Goal: Information Seeking & Learning: Learn about a topic

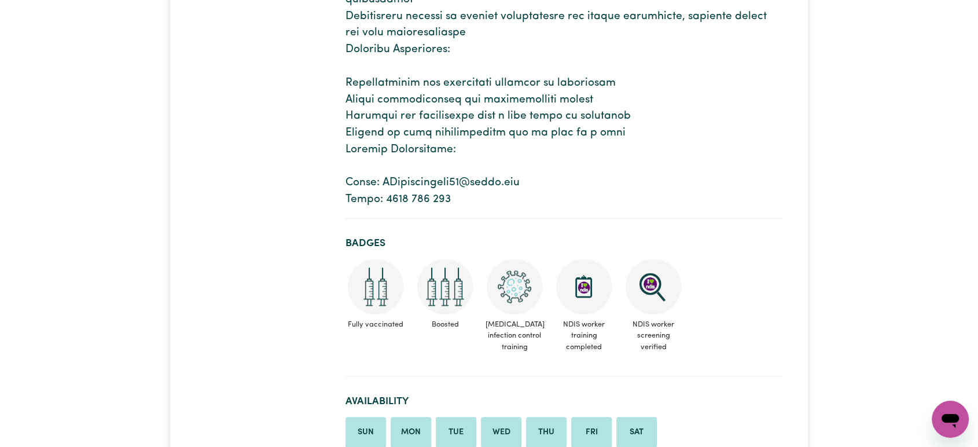
scroll to position [912, 0]
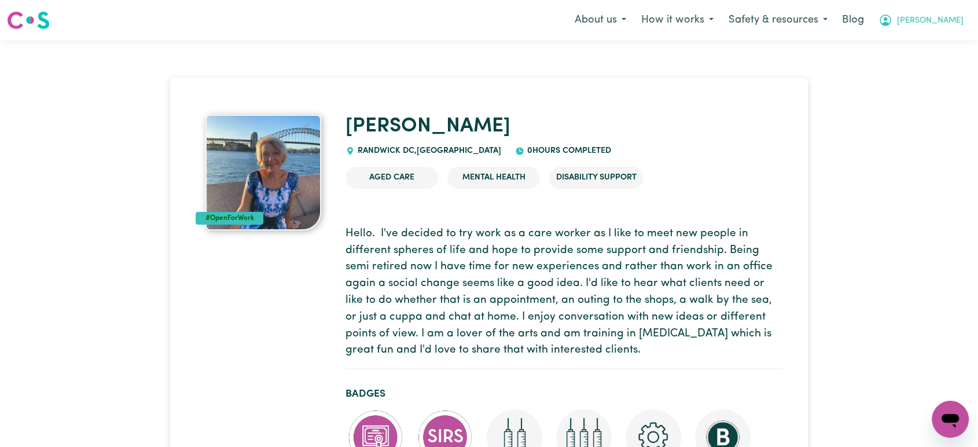
click at [940, 13] on button "[PERSON_NAME]" at bounding box center [921, 20] width 100 height 24
click at [916, 63] on link "Logout" at bounding box center [924, 67] width 91 height 22
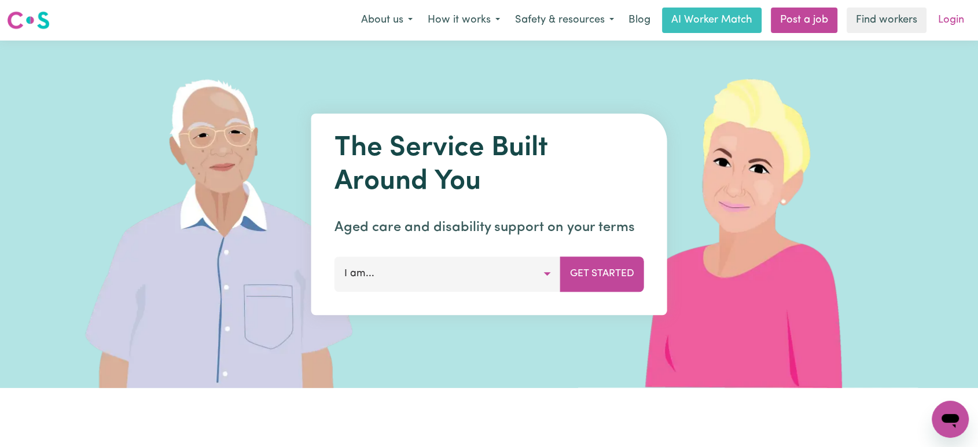
click at [951, 20] on link "Login" at bounding box center [951, 20] width 40 height 25
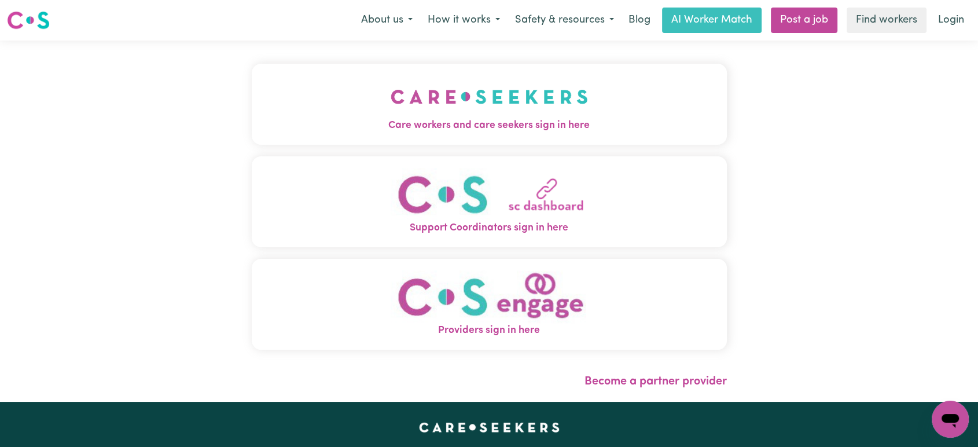
click at [541, 122] on span "Care workers and care seekers sign in here" at bounding box center [489, 125] width 475 height 15
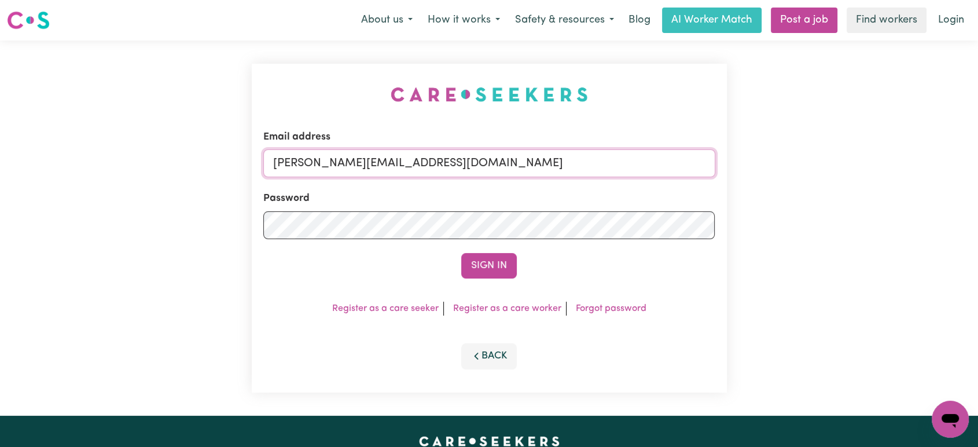
click at [481, 158] on input "lindsay@careseekers.com.au" at bounding box center [489, 163] width 452 height 28
drag, startPoint x: 562, startPoint y: 161, endPoint x: 333, endPoint y: 156, distance: 229.7
click at [333, 156] on input "superuser~CaronuttingMMJ@careseekers.com.au" at bounding box center [489, 163] width 452 height 28
type input "superuser~BenjaminJaenschEmpowrd@careseekers.com.au"
click at [461, 253] on button "Sign In" at bounding box center [489, 265] width 56 height 25
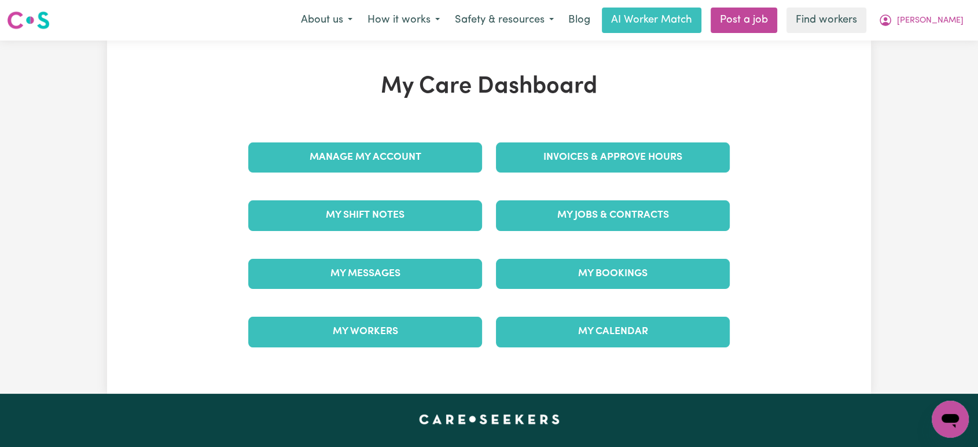
click at [433, 136] on div "Manage My Account" at bounding box center [365, 157] width 248 height 58
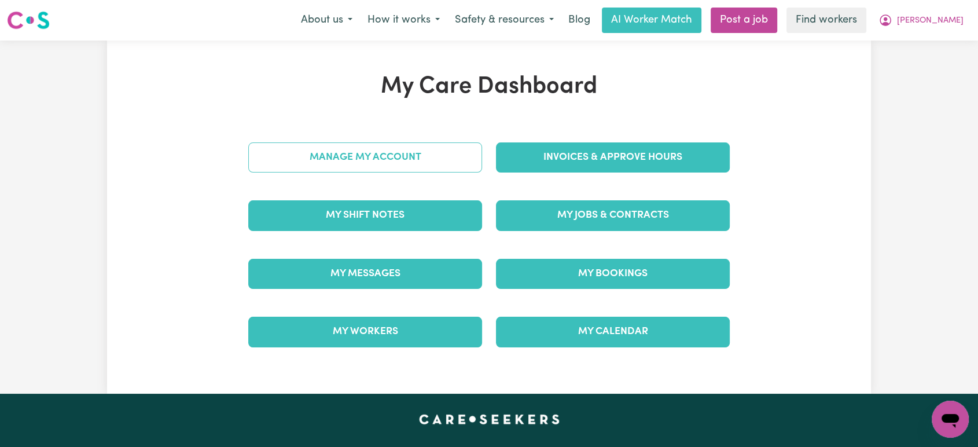
click at [426, 152] on link "Manage My Account" at bounding box center [365, 157] width 234 height 30
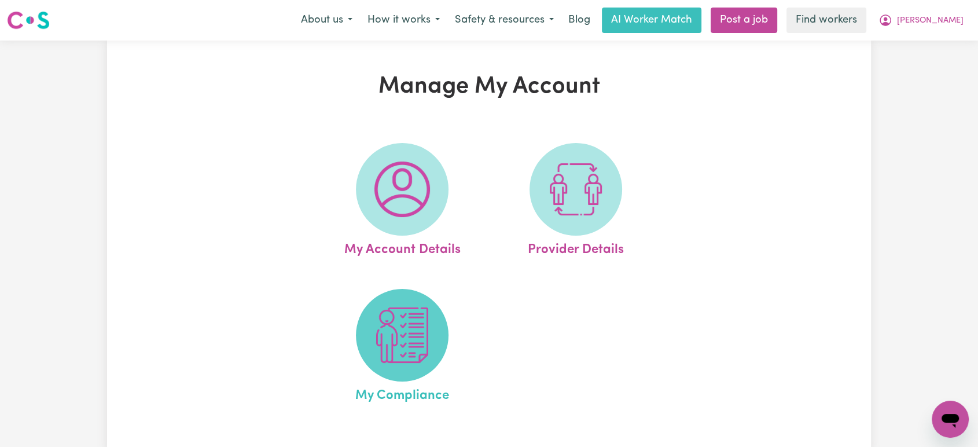
click at [414, 323] on img at bounding box center [402, 335] width 56 height 56
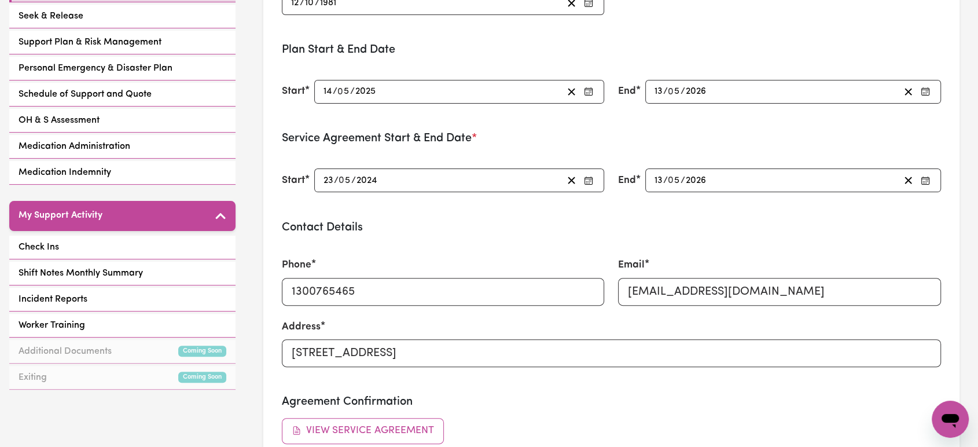
scroll to position [316, 0]
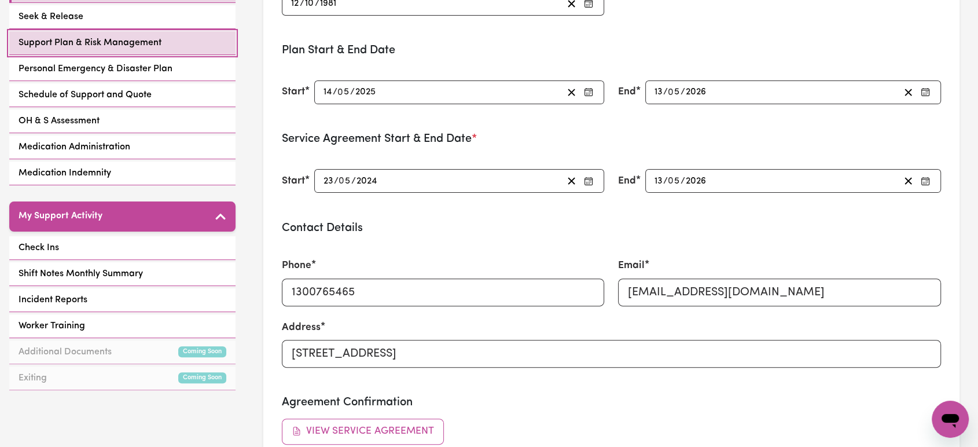
click at [174, 31] on link "Support Plan & Risk Management" at bounding box center [122, 43] width 226 height 24
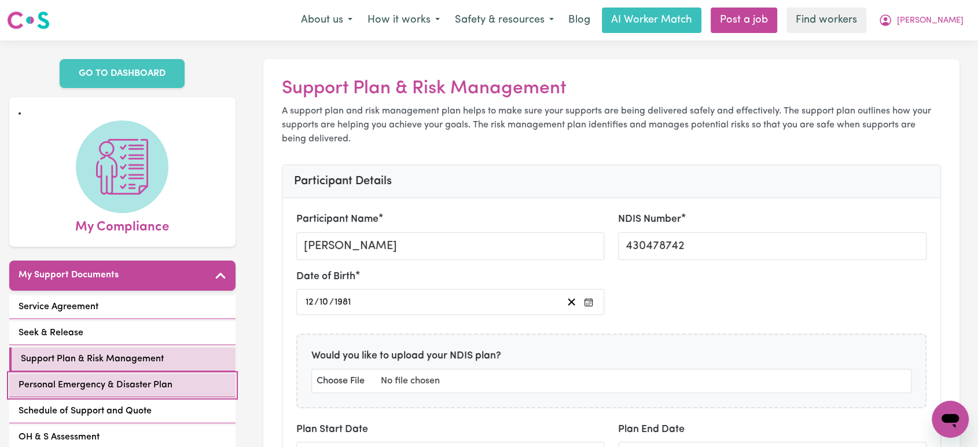
click at [126, 378] on span "Personal Emergency & Disaster Plan" at bounding box center [96, 385] width 154 height 14
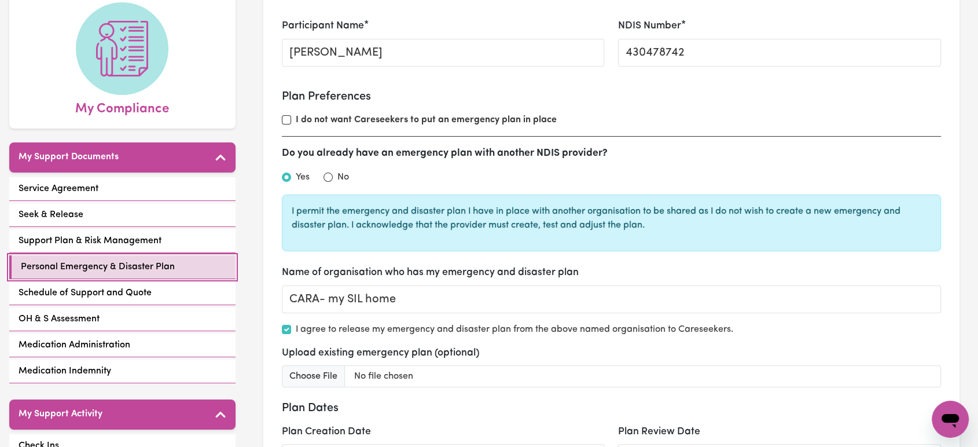
scroll to position [117, 0]
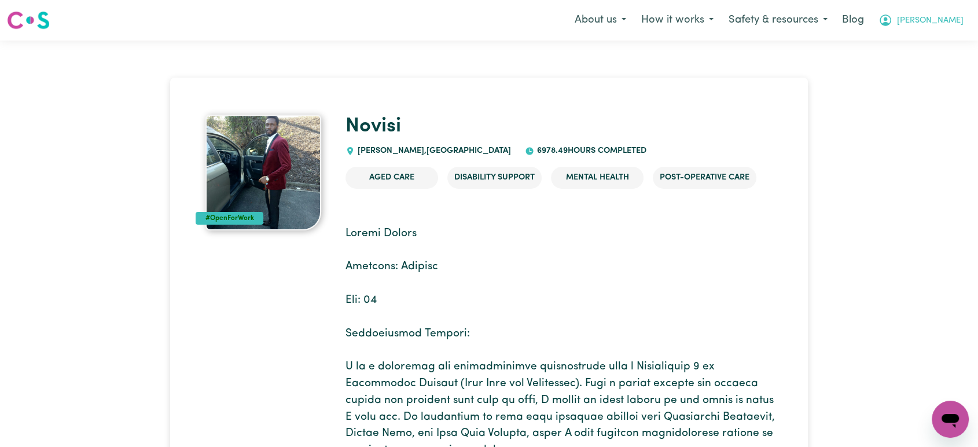
click at [965, 12] on button "[PERSON_NAME]" at bounding box center [921, 20] width 100 height 24
click at [912, 68] on link "Logout" at bounding box center [924, 67] width 91 height 22
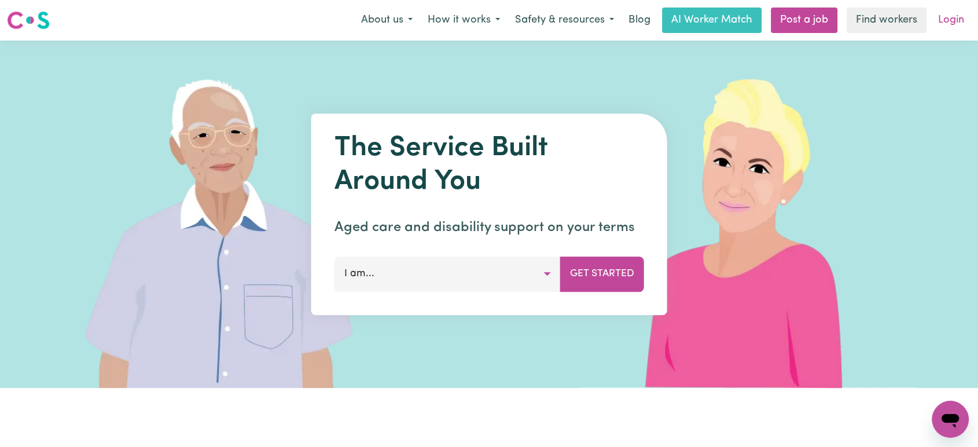
click at [955, 27] on link "Login" at bounding box center [951, 20] width 40 height 25
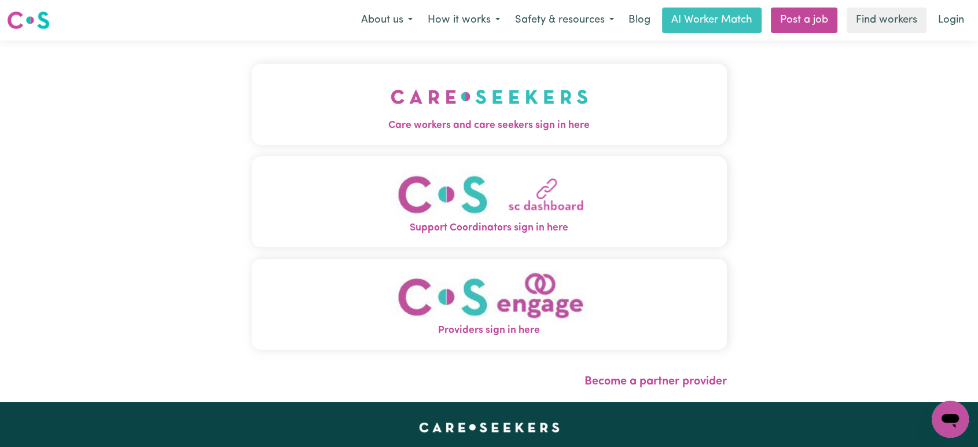
click at [508, 102] on img "Care workers and care seekers sign in here" at bounding box center [488, 96] width 197 height 43
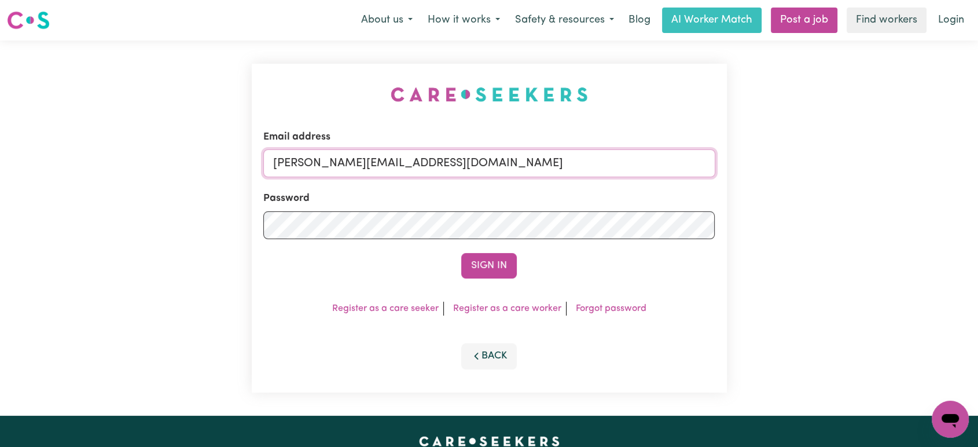
click at [445, 161] on input "lindsay@careseekers.com.au" at bounding box center [489, 163] width 452 height 28
drag, startPoint x: 546, startPoint y: 163, endPoint x: 333, endPoint y: 147, distance: 214.0
click at [333, 147] on div "Email address superuser~CaronuttingMMJ@careseekers.com.au" at bounding box center [489, 153] width 452 height 47
type input "superuser~"
